Goal: Information Seeking & Learning: Learn about a topic

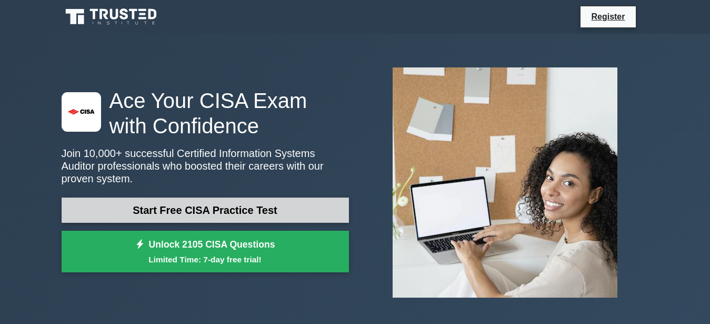
click at [165, 205] on link "Start Free CISA Practice Test" at bounding box center [205, 209] width 287 height 25
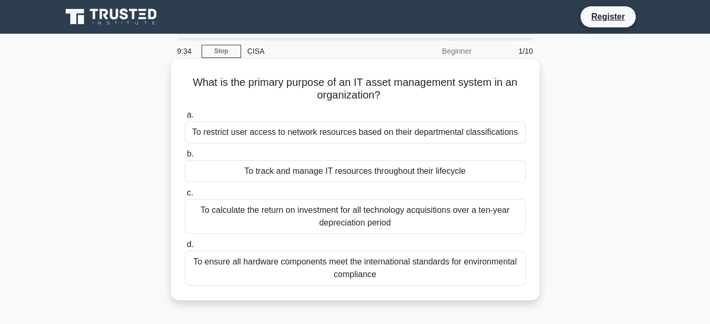
click at [345, 270] on div "To ensure all hardware components meet the international standards for environm…" at bounding box center [355, 267] width 341 height 35
click at [185, 248] on input "d. To ensure all hardware components meet the international standards for envir…" at bounding box center [185, 244] width 0 height 7
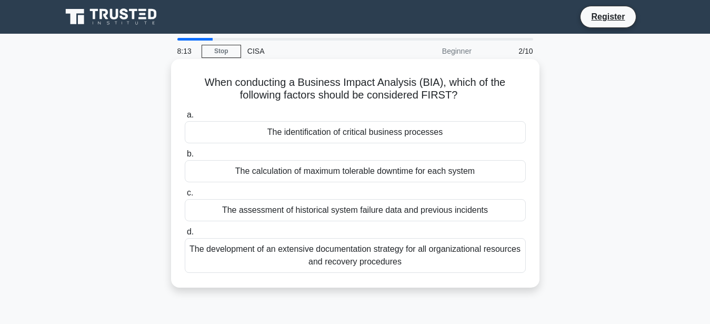
click at [320, 174] on div "The calculation of maximum tolerable downtime for each system" at bounding box center [355, 171] width 341 height 22
click at [185, 157] on input "b. The calculation of maximum tolerable downtime for each system" at bounding box center [185, 153] width 0 height 7
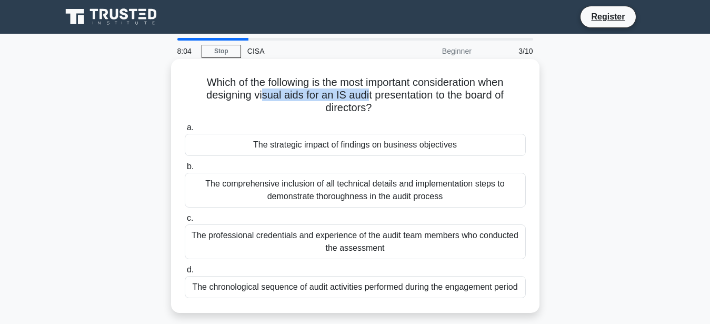
drag, startPoint x: 265, startPoint y: 95, endPoint x: 367, endPoint y: 94, distance: 102.6
click at [367, 94] on h5 "Which of the following is the most important consideration when designing visua…" at bounding box center [355, 95] width 343 height 39
click at [290, 236] on div "The professional credentials and experience of the audit team members who condu…" at bounding box center [355, 241] width 341 height 35
click at [185, 221] on input "c. The professional credentials and experience of the audit team members who co…" at bounding box center [185, 218] width 0 height 7
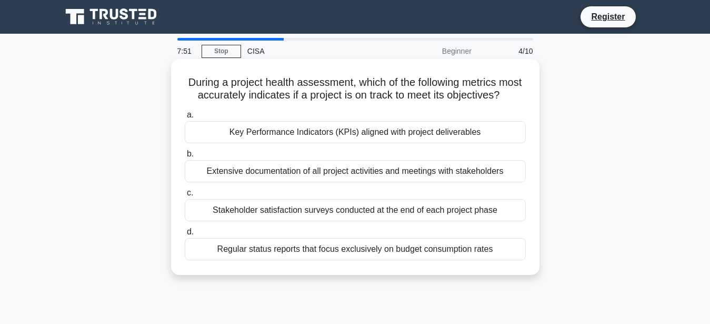
click at [344, 136] on div "Key Performance Indicators (KPIs) aligned with project deliverables" at bounding box center [355, 132] width 341 height 22
click at [185, 118] on input "a. Key Performance Indicators (KPIs) aligned with project deliverables" at bounding box center [185, 115] width 0 height 7
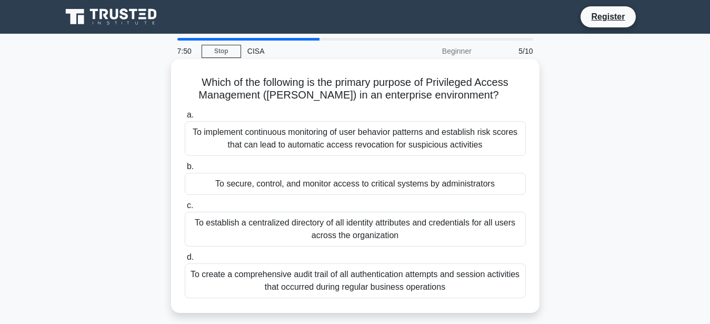
click at [327, 188] on div "To secure, control, and monitor access to critical systems by administrators" at bounding box center [355, 184] width 341 height 22
click at [185, 170] on input "b. To secure, control, and monitor access to critical systems by administrators" at bounding box center [185, 166] width 0 height 7
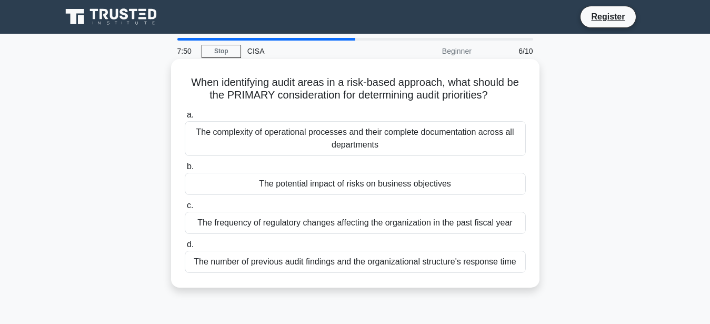
click at [328, 182] on div "The potential impact of risks on business objectives" at bounding box center [355, 184] width 341 height 22
click at [185, 170] on input "b. The potential impact of risks on business objectives" at bounding box center [185, 166] width 0 height 7
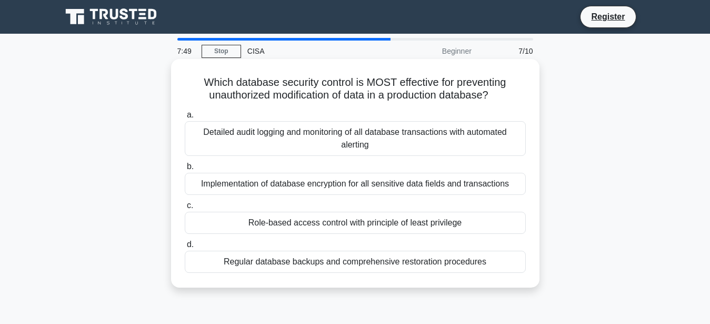
click at [339, 140] on div "Detailed audit logging and monitoring of all database transactions with automat…" at bounding box center [355, 138] width 341 height 35
click at [185, 118] on input "a. Detailed audit logging and monitoring of all database transactions with auto…" at bounding box center [185, 115] width 0 height 7
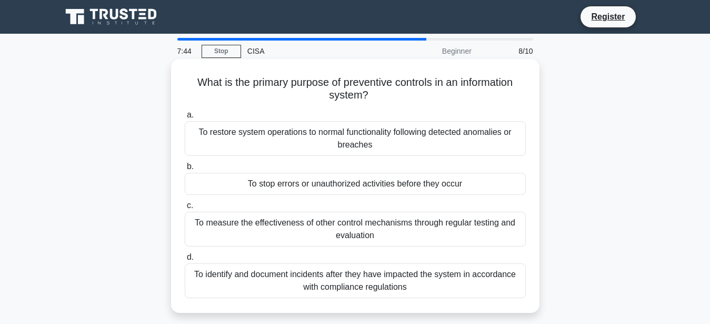
click at [362, 184] on div "To stop errors or unauthorized activities before they occur" at bounding box center [355, 184] width 341 height 22
click at [185, 170] on input "b. To stop errors or unauthorized activities before they occur" at bounding box center [185, 166] width 0 height 7
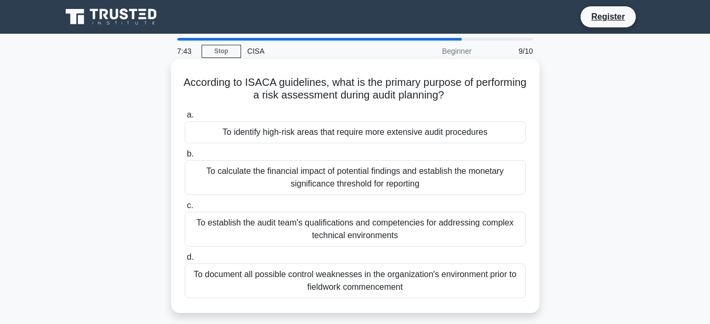
click at [352, 221] on div "To establish the audit team's qualifications and competencies for addressing co…" at bounding box center [355, 228] width 341 height 35
click at [185, 209] on input "c. To establish the audit team's qualifications and competencies for addressing…" at bounding box center [185, 205] width 0 height 7
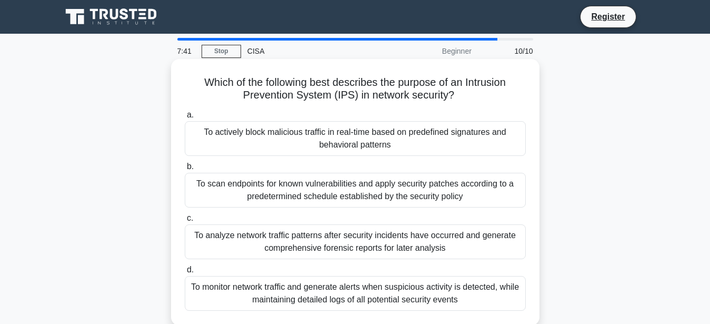
click at [347, 144] on div "To actively block malicious traffic in real-time based on predefined signatures…" at bounding box center [355, 138] width 341 height 35
click at [185, 118] on input "a. To actively block malicious traffic in real-time based on predefined signatu…" at bounding box center [185, 115] width 0 height 7
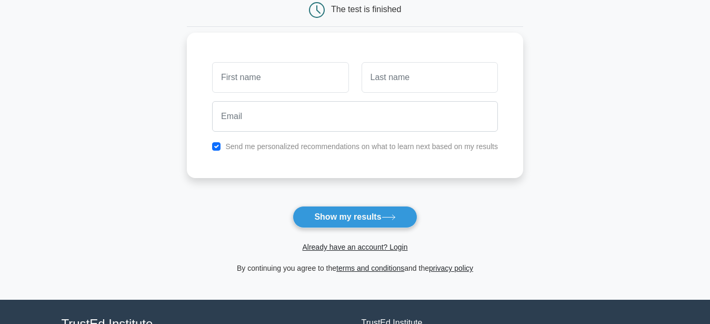
scroll to position [161, 0]
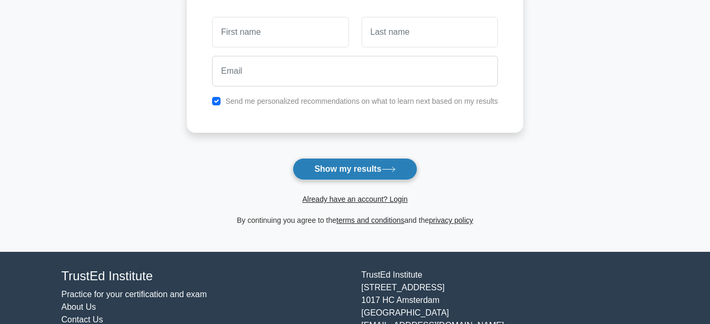
click at [375, 178] on button "Show my results" at bounding box center [354, 169] width 124 height 22
type input "[PERSON_NAME]"
click at [332, 164] on button "Show my results" at bounding box center [354, 169] width 124 height 22
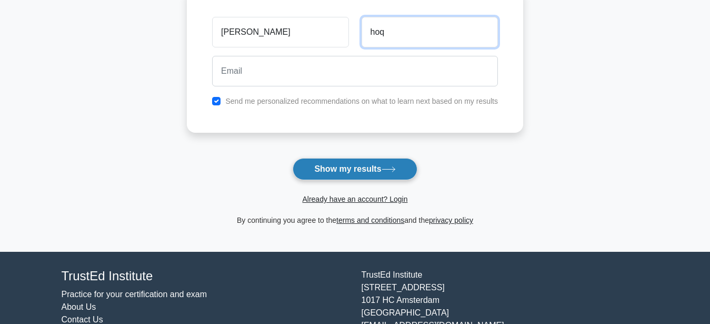
type input "hoq"
click at [335, 165] on button "Show my results" at bounding box center [354, 169] width 124 height 22
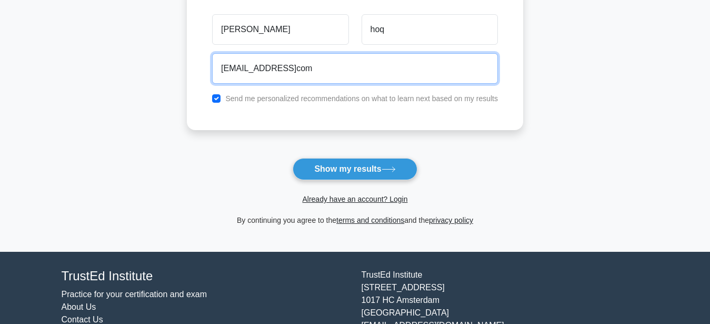
click at [289, 73] on input "hoqriduan@gmailcom" at bounding box center [355, 68] width 286 height 31
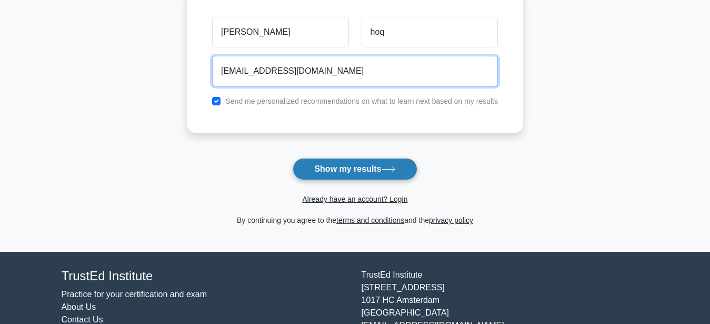
type input "hoqriduan@gmail.com"
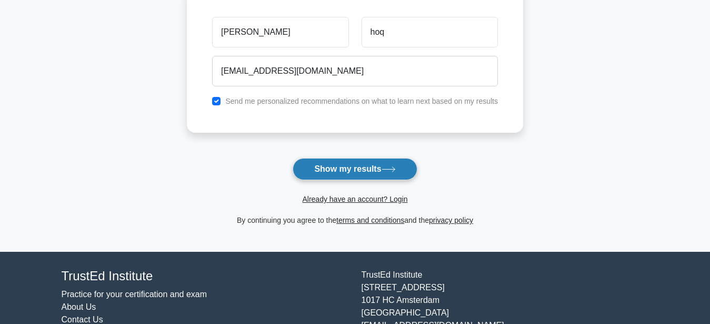
click at [342, 168] on button "Show my results" at bounding box center [354, 169] width 124 height 22
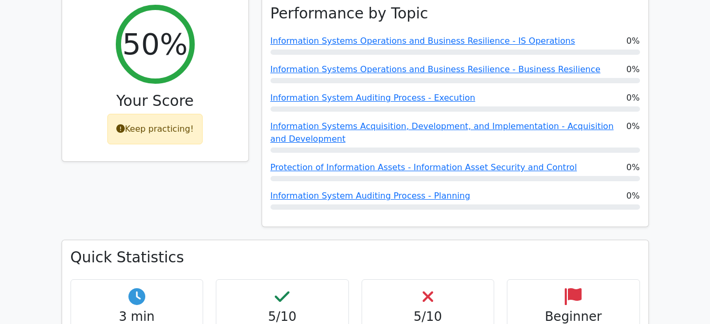
scroll to position [483, 0]
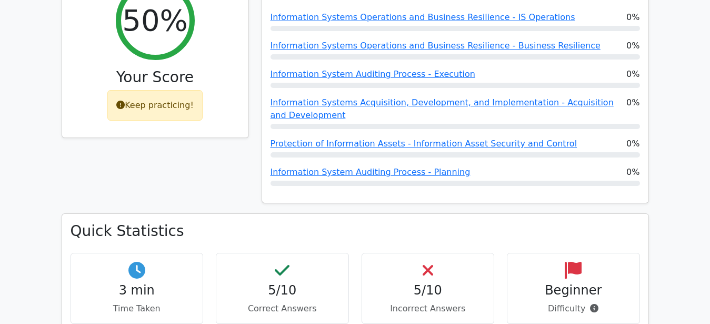
click at [415, 253] on div "5/10 Incorrect Answers" at bounding box center [427, 288] width 133 height 71
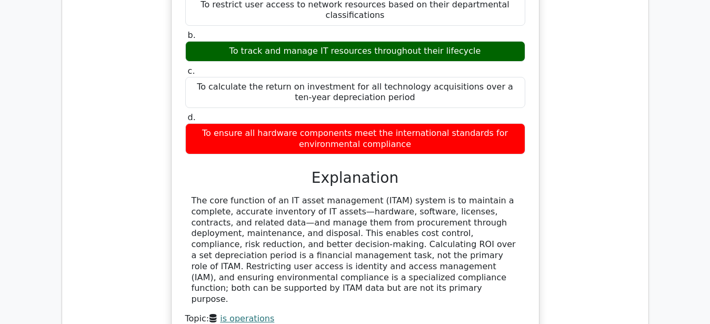
scroll to position [1234, 0]
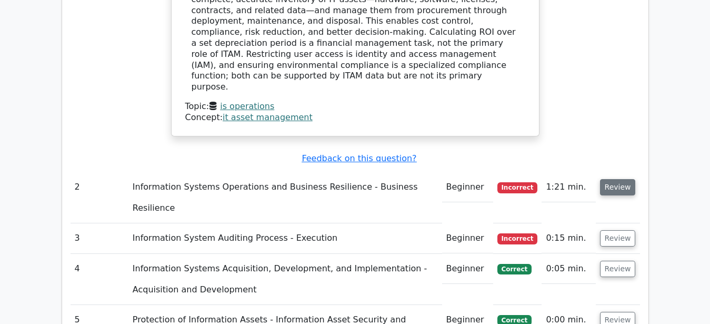
click at [629, 179] on button "Review" at bounding box center [618, 187] width 36 height 16
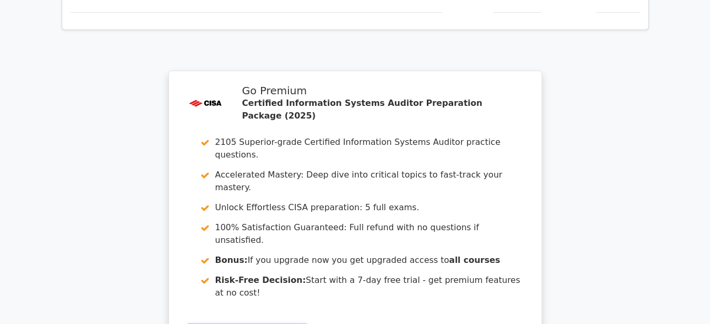
scroll to position [2286, 0]
